Goal: Information Seeking & Learning: Learn about a topic

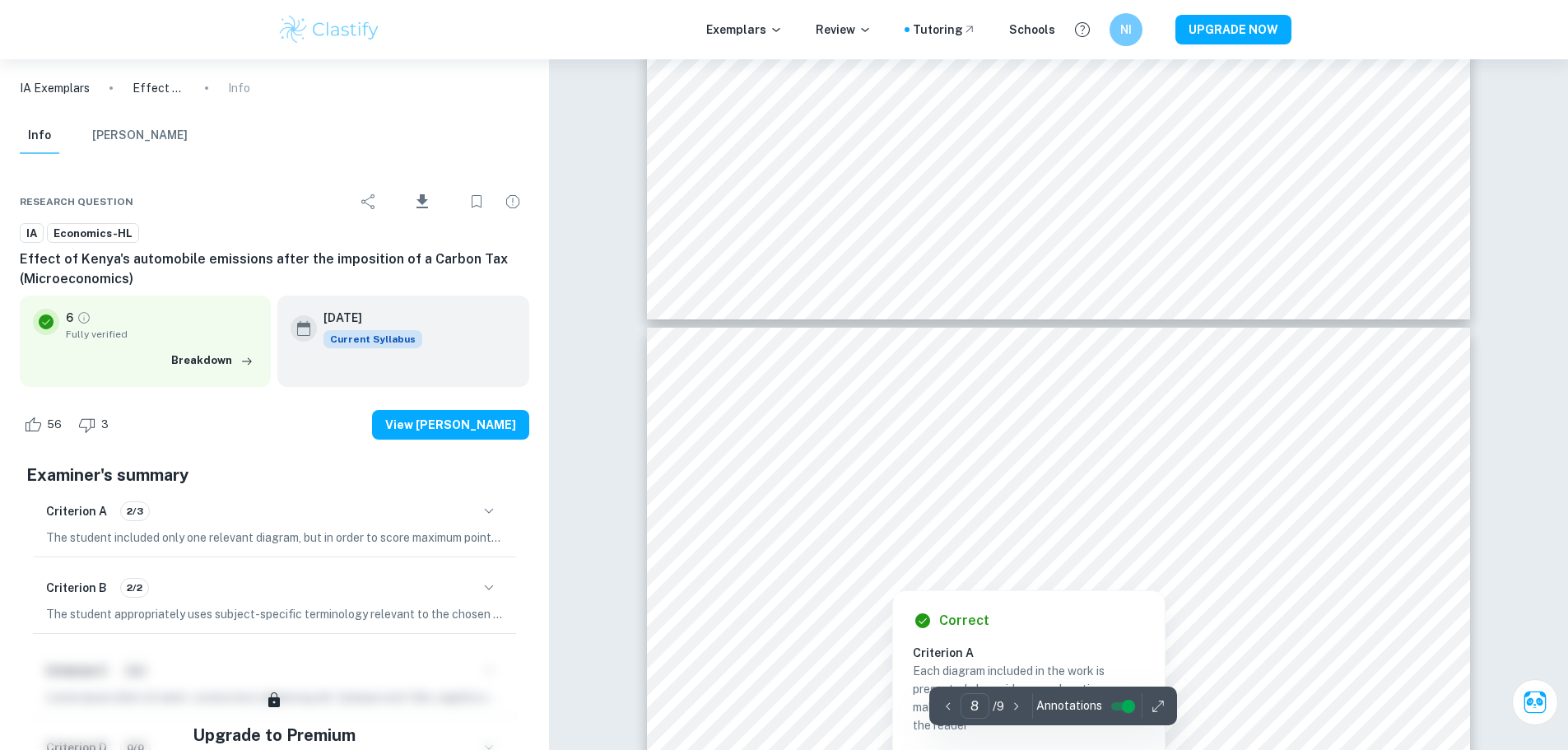
scroll to position [7529, 0]
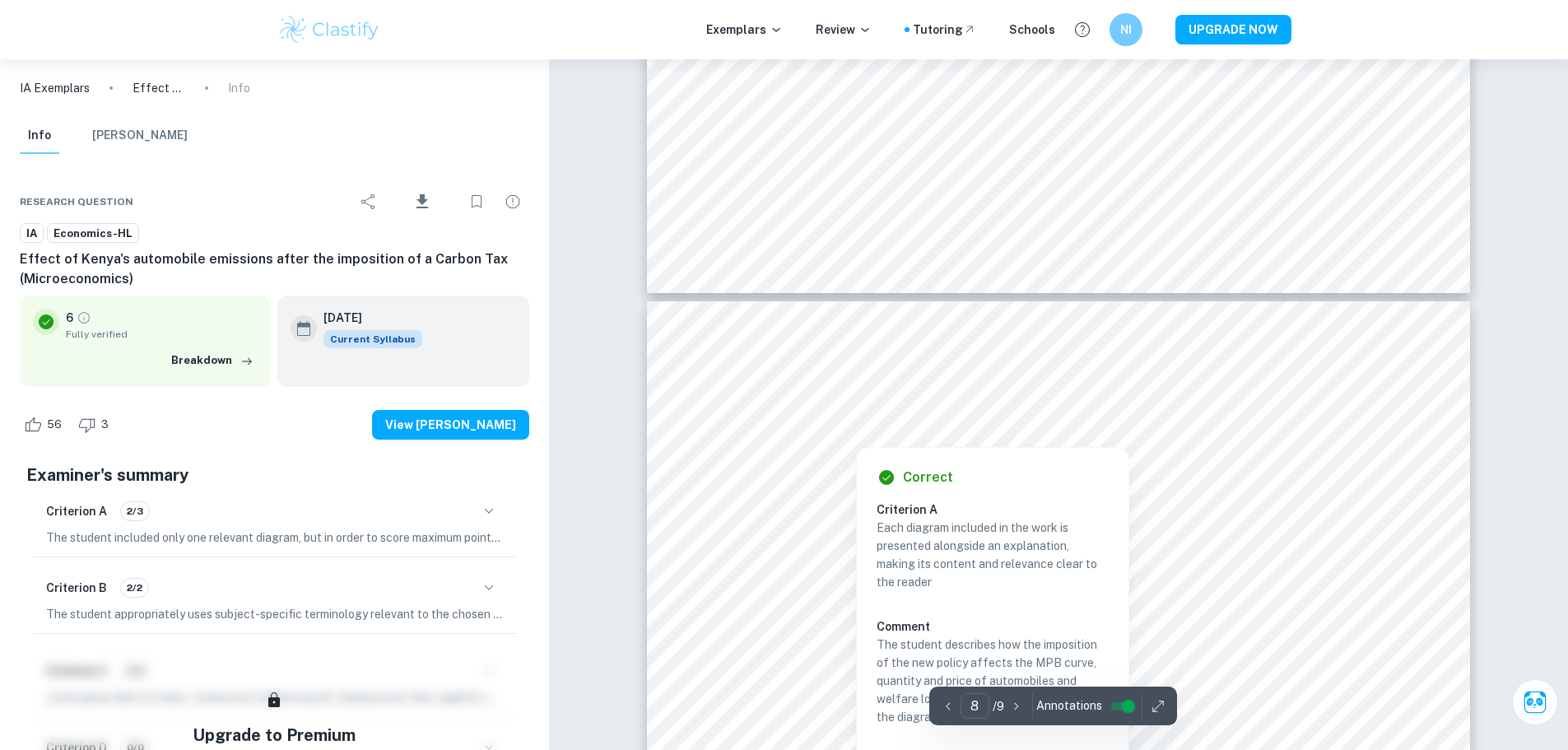
type input "7"
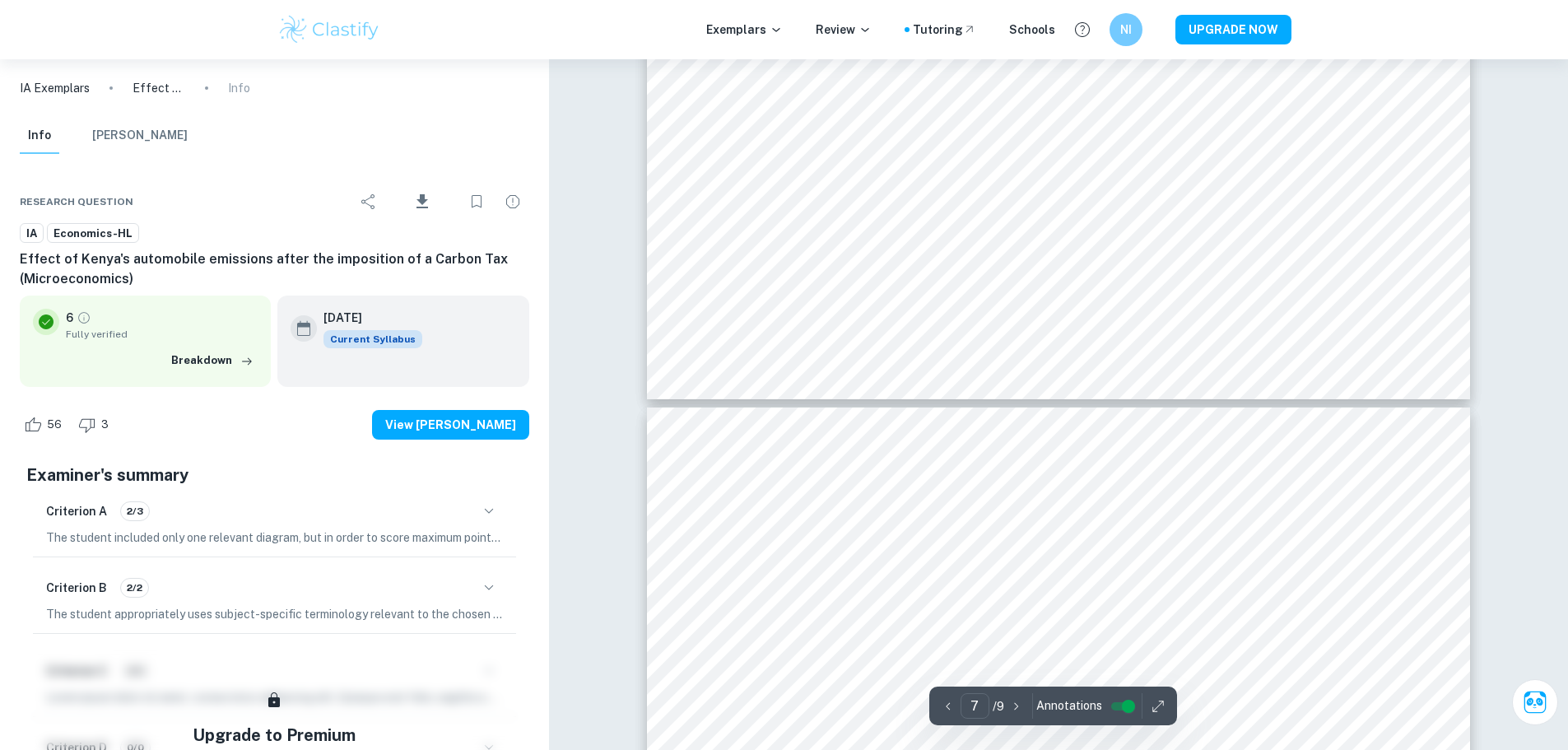
scroll to position [7447, 0]
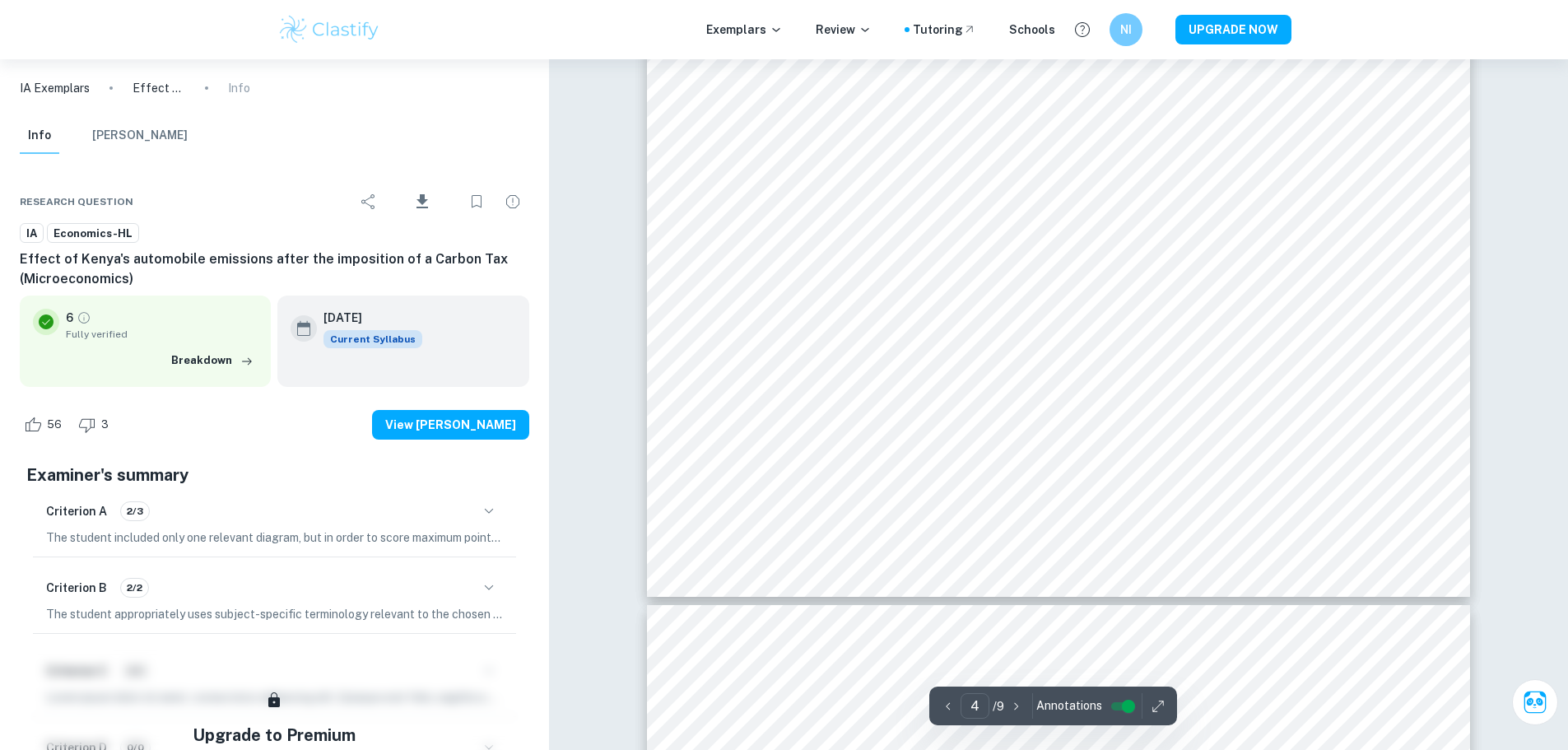
scroll to position [4032, 0]
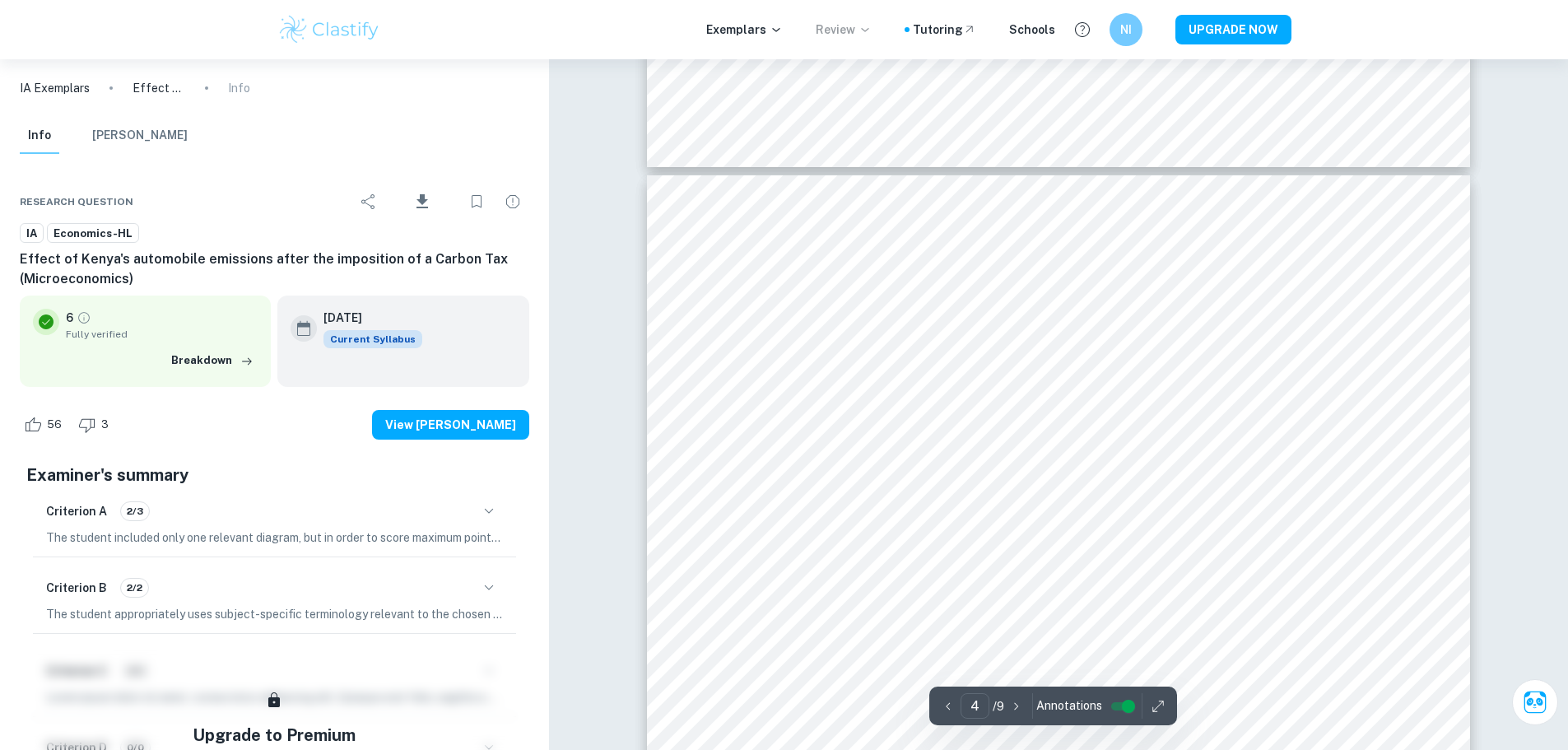
type input "3"
